Goal: Check status: Check status

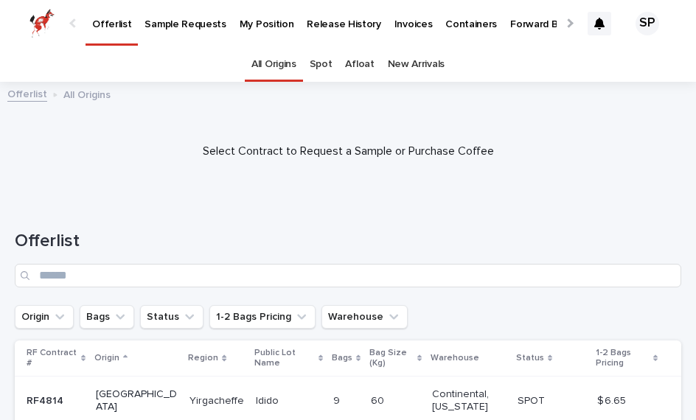
click at [255, 26] on p "My Position" at bounding box center [266, 15] width 55 height 31
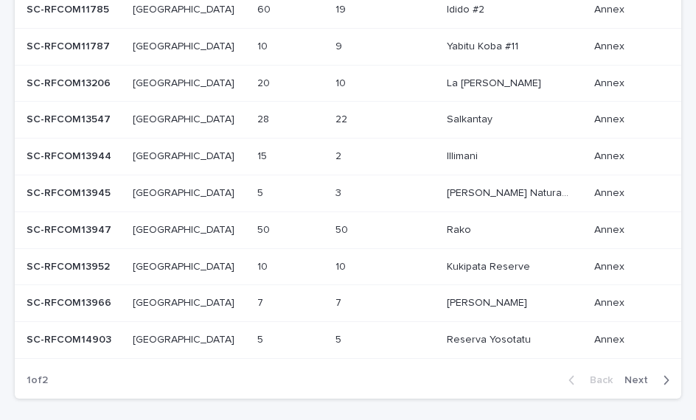
scroll to position [449, 0]
click at [640, 375] on span "Next" at bounding box center [640, 380] width 32 height 10
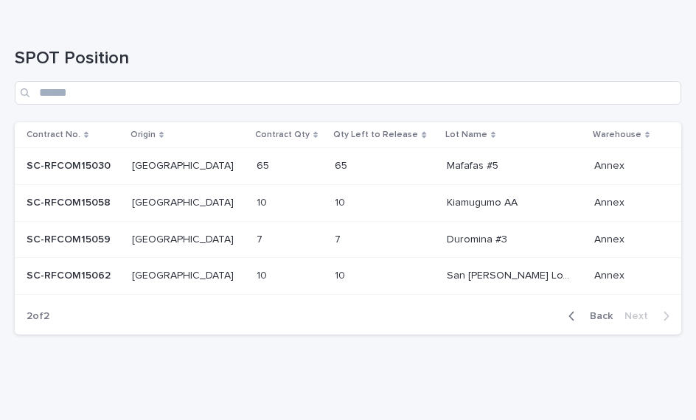
scroll to position [290, 0]
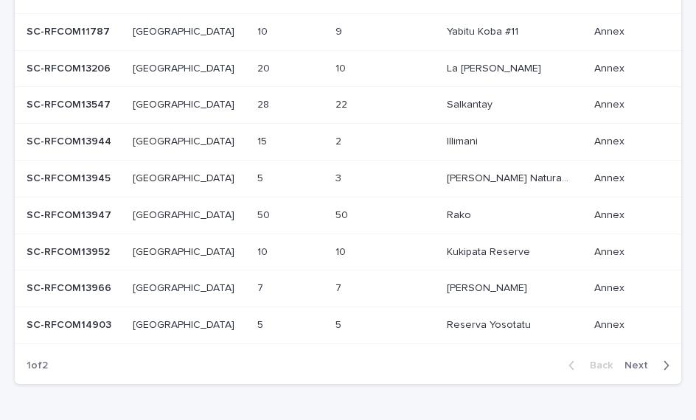
scroll to position [464, 0]
click at [638, 359] on button "Next" at bounding box center [649, 365] width 63 height 13
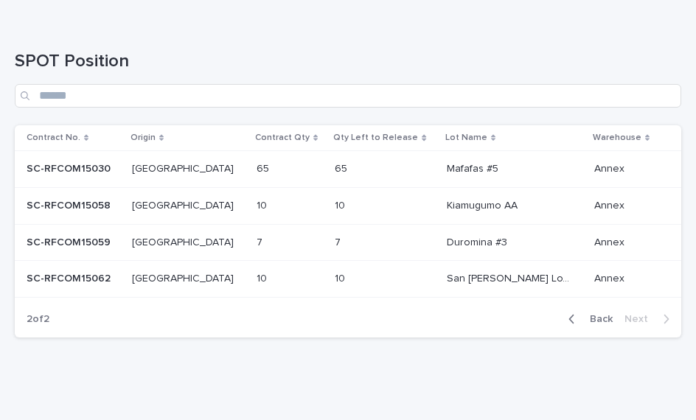
scroll to position [290, 0]
click at [560, 203] on div "Kiamugumo AA Kiamugumo AA" at bounding box center [514, 207] width 136 height 24
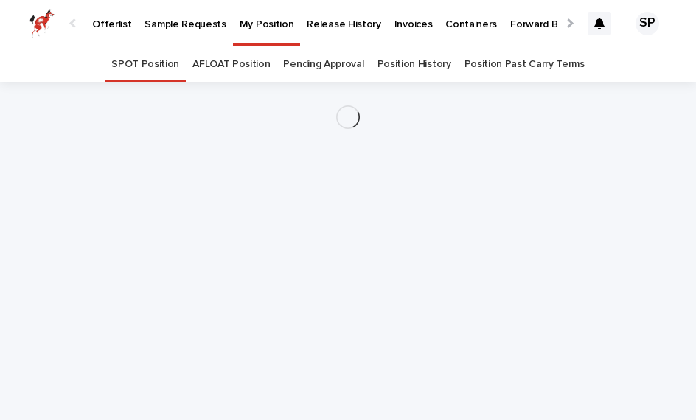
scroll to position [38, 0]
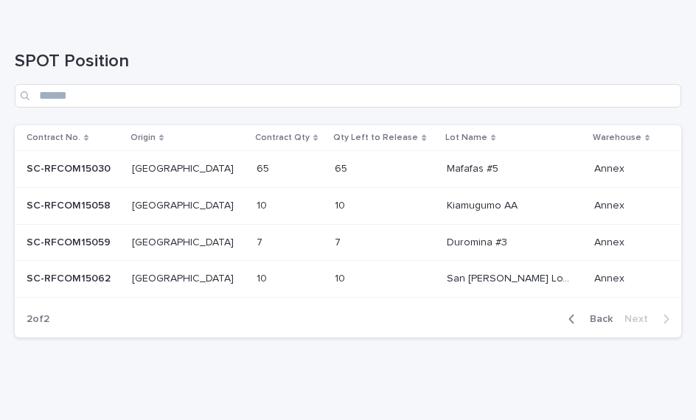
scroll to position [290, 0]
click at [599, 315] on span "Back" at bounding box center [597, 320] width 32 height 10
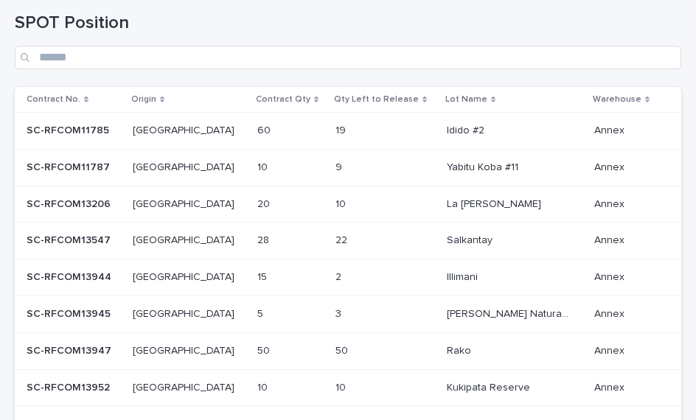
scroll to position [329, 0]
click at [531, 164] on p at bounding box center [507, 167] width 123 height 13
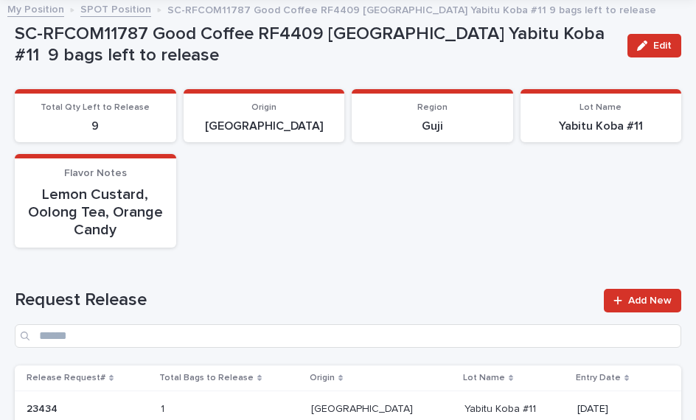
scroll to position [80, 0]
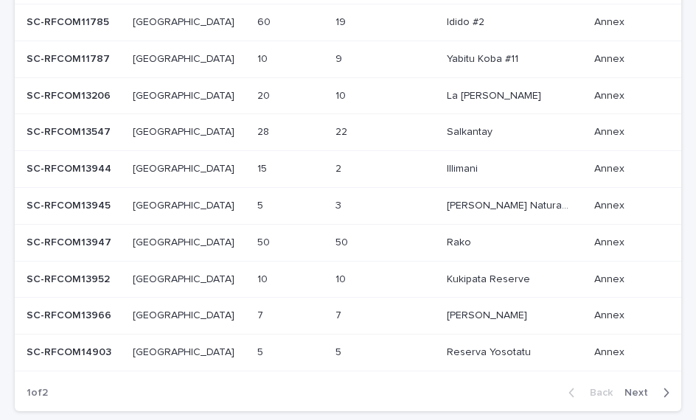
scroll to position [437, 0]
click at [628, 388] on span "Next" at bounding box center [640, 393] width 32 height 10
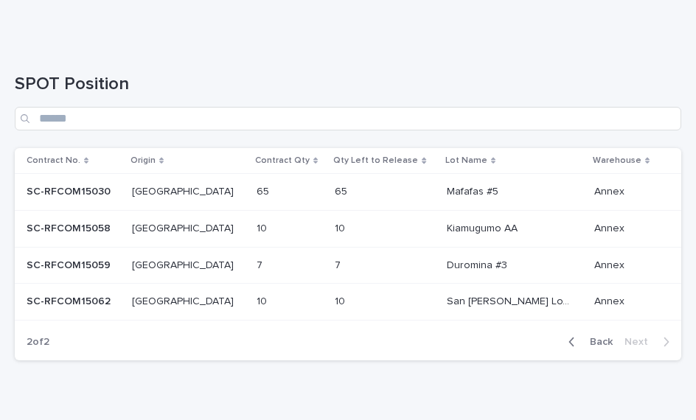
scroll to position [267, 0]
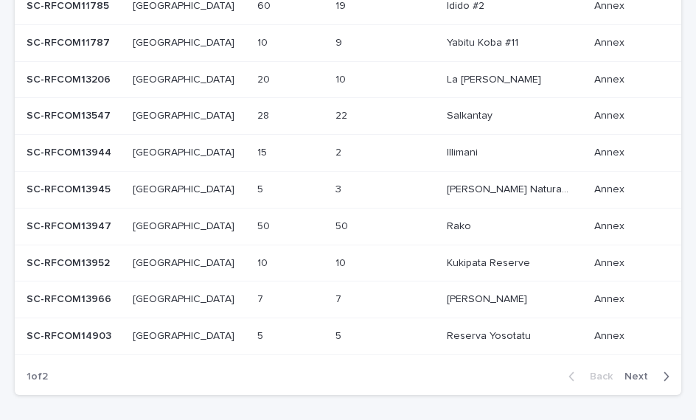
scroll to position [453, 0]
click at [498, 259] on p at bounding box center [507, 263] width 123 height 13
